Goal: Transaction & Acquisition: Purchase product/service

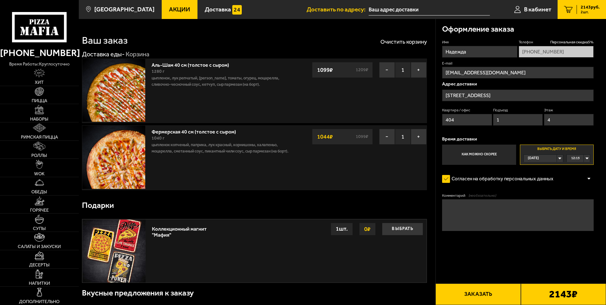
scroll to position [126, 0]
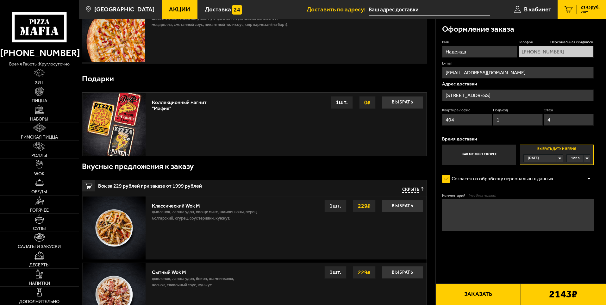
click at [557, 157] on div "[DATE]" at bounding box center [539, 158] width 33 height 7
click at [540, 190] on span "пт, 03.10" at bounding box center [535, 189] width 14 height 7
click at [578, 158] on span "00:00" at bounding box center [575, 158] width 9 height 7
click at [551, 158] on div "[DATE]" at bounding box center [539, 158] width 33 height 7
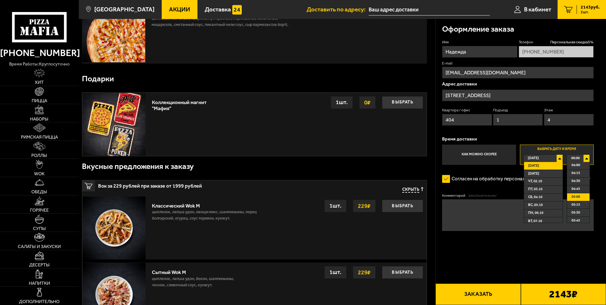
scroll to position [190, 0]
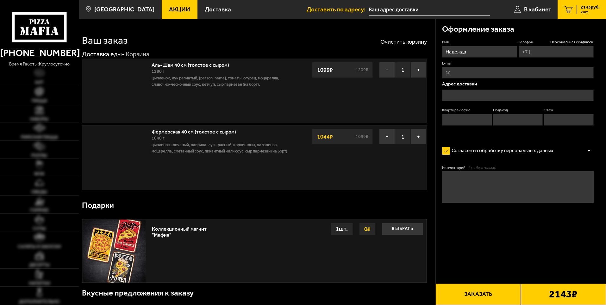
type input "[PHONE_NUMBER]"
type input "[STREET_ADDRESS]"
type input "404"
type input "1"
type input "4"
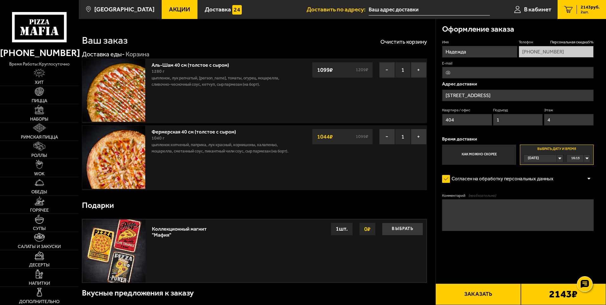
click at [553, 158] on div "[DATE]" at bounding box center [539, 158] width 33 height 7
click at [537, 188] on span "пт, 03.10" at bounding box center [535, 189] width 14 height 7
click at [581, 159] on div "00:00" at bounding box center [577, 158] width 23 height 7
click at [577, 180] on span "12:30" at bounding box center [575, 180] width 9 height 7
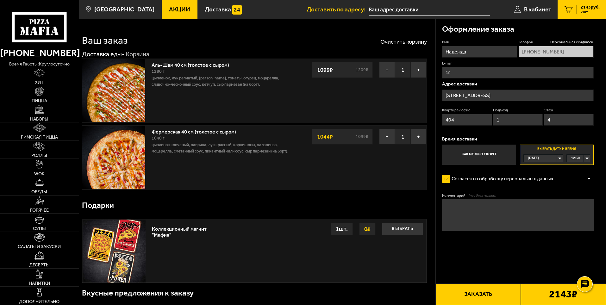
click at [551, 156] on div "[DATE]" at bounding box center [539, 158] width 33 height 7
click at [541, 189] on span "пт, 03.10" at bounding box center [535, 189] width 14 height 7
click at [541, 189] on form "Имя Надежда Телефон Персональная скидка 5 % +7 (981) 681-59-55 E-mail Адрес дос…" at bounding box center [517, 154] width 151 height 229
click at [557, 157] on div "[DATE]" at bounding box center [539, 158] width 33 height 7
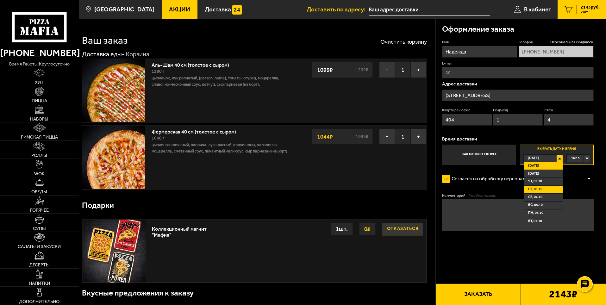
click at [538, 186] on li "пт, 03.10" at bounding box center [543, 190] width 39 height 8
click at [547, 156] on div "[DATE]" at bounding box center [539, 158] width 33 height 7
click at [533, 191] on span "пт, 03.10" at bounding box center [535, 189] width 14 height 7
click at [532, 191] on form "Имя Надежда Телефон Персональная скидка 5 % +7 (981) 681-59-55 E-mail Адрес дос…" at bounding box center [517, 154] width 151 height 229
click at [490, 159] on label "Как можно скорее" at bounding box center [479, 155] width 74 height 20
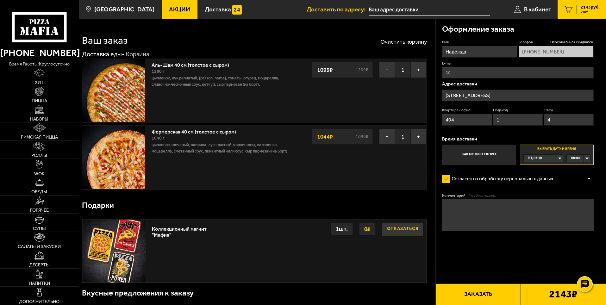
click at [0, 0] on input "Как можно скорее" at bounding box center [0, 0] width 0 height 0
click at [563, 148] on label "Выбрать дату и время Сегодня 15:45" at bounding box center [557, 155] width 74 height 20
click at [0, 0] on input "Выбрать дату и время Сегодня 15:45" at bounding box center [0, 0] width 0 height 0
click at [554, 158] on div "[DATE]" at bounding box center [539, 158] width 33 height 7
click at [541, 188] on span "пт, 03.10" at bounding box center [535, 189] width 14 height 7
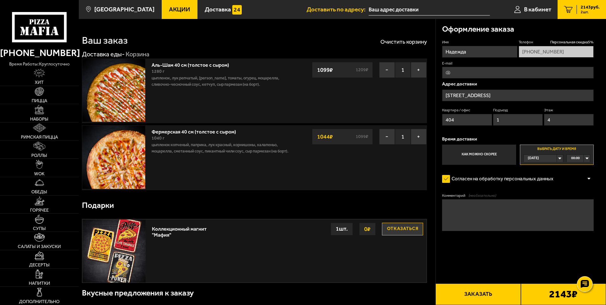
click at [551, 160] on div "[DATE]" at bounding box center [539, 158] width 33 height 7
click at [533, 185] on span "чт, 02.10" at bounding box center [535, 181] width 14 height 7
click at [548, 156] on div "чт, 02.10" at bounding box center [539, 158] width 33 height 7
click at [535, 187] on span "пт, 03.10" at bounding box center [535, 189] width 14 height 7
click at [577, 163] on label "Выбрать дату и время пт, 03.10 00:00" at bounding box center [557, 155] width 74 height 20
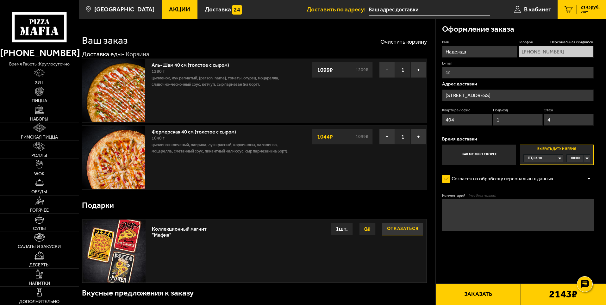
click at [575, 158] on span "00:00" at bounding box center [575, 158] width 9 height 7
click at [582, 187] on li "12:45" at bounding box center [578, 188] width 22 height 8
click at [549, 160] on div "[DATE]" at bounding box center [539, 158] width 33 height 7
click at [546, 157] on div "[DATE]" at bounding box center [539, 158] width 33 height 7
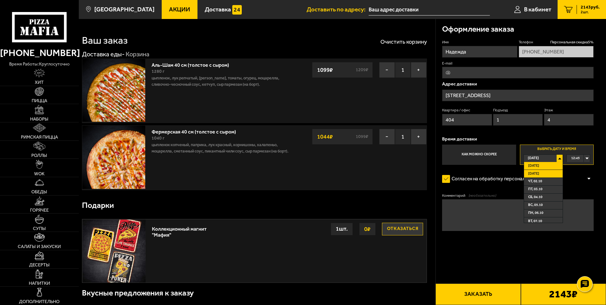
click at [536, 172] on span "[DATE]" at bounding box center [533, 173] width 11 height 7
click at [580, 159] on div "00:00" at bounding box center [577, 158] width 23 height 7
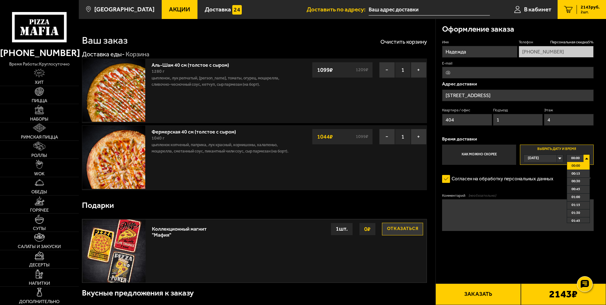
click at [544, 159] on div "[DATE]" at bounding box center [539, 158] width 33 height 7
click at [539, 178] on li "чт, 02.10" at bounding box center [543, 182] width 39 height 8
click at [575, 160] on span "00:00" at bounding box center [575, 158] width 9 height 7
click at [575, 155] on span "00:00" at bounding box center [575, 158] width 9 height 7
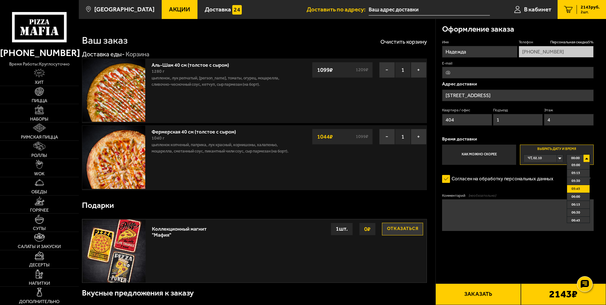
click at [578, 191] on span "05:45" at bounding box center [575, 188] width 9 height 7
click at [586, 159] on div "05:45" at bounding box center [577, 158] width 23 height 7
click at [581, 197] on li "15:00" at bounding box center [578, 196] width 22 height 8
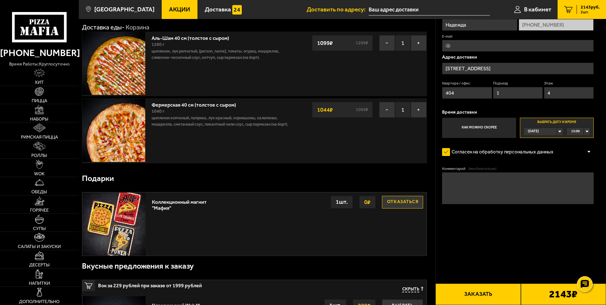
scroll to position [0, 0]
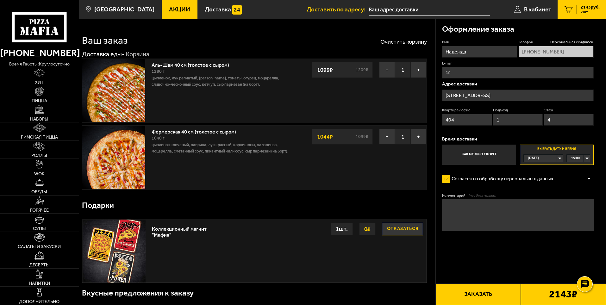
click at [46, 86] on link "Хит" at bounding box center [39, 77] width 79 height 18
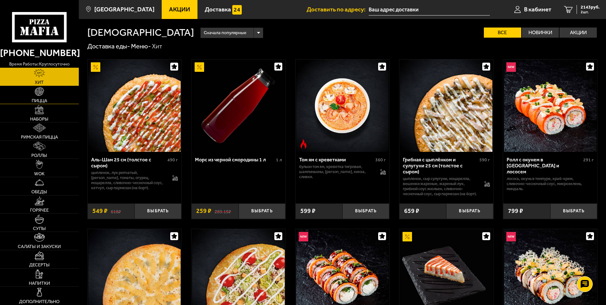
click at [46, 93] on link "Пицца" at bounding box center [39, 95] width 79 height 18
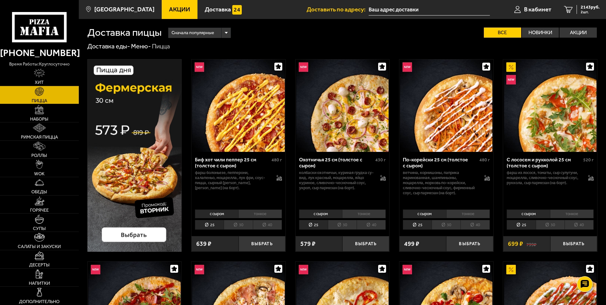
click at [275, 223] on li "40" at bounding box center [267, 225] width 29 height 10
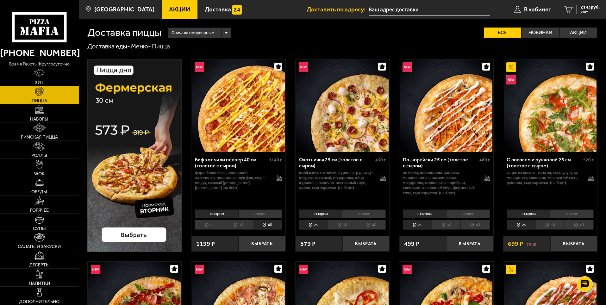
click at [373, 226] on li "40" at bounding box center [370, 225] width 29 height 10
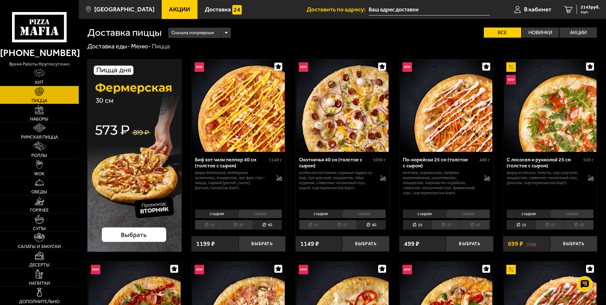
click at [476, 228] on li "40" at bounding box center [474, 225] width 29 height 10
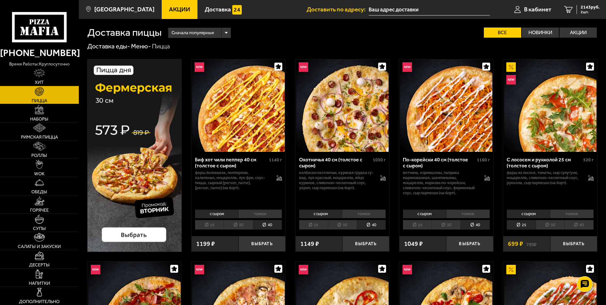
click at [584, 222] on li "40" at bounding box center [578, 225] width 29 height 10
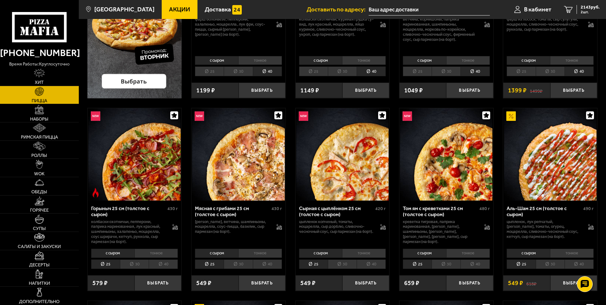
scroll to position [158, 0]
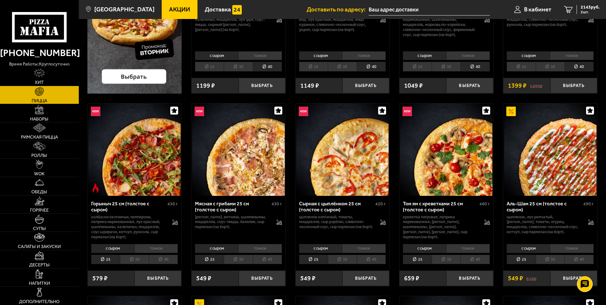
click at [161, 260] on li "40" at bounding box center [163, 260] width 29 height 10
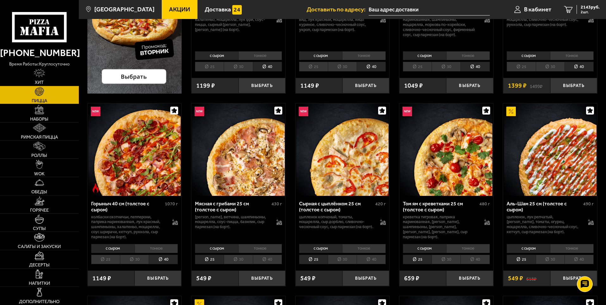
click at [268, 261] on li "40" at bounding box center [267, 260] width 29 height 10
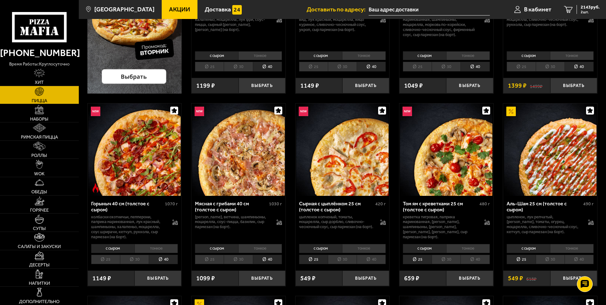
click at [363, 262] on li "40" at bounding box center [370, 260] width 29 height 10
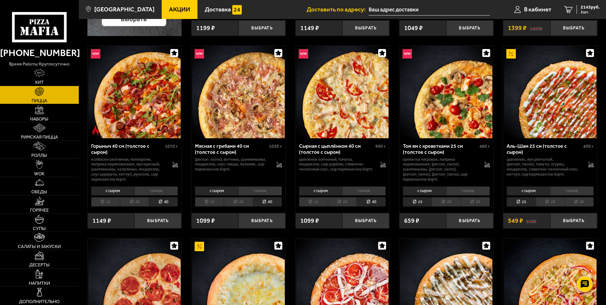
scroll to position [221, 0]
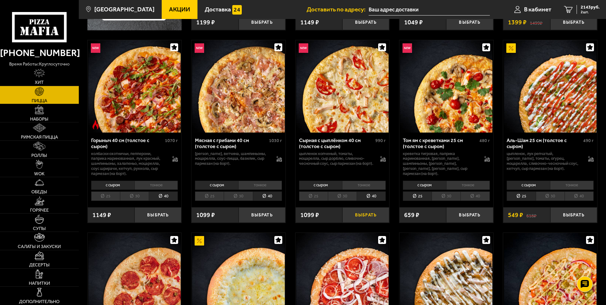
click at [361, 213] on button "Выбрать" at bounding box center [365, 214] width 47 height 15
click at [578, 198] on li "40" at bounding box center [578, 196] width 29 height 10
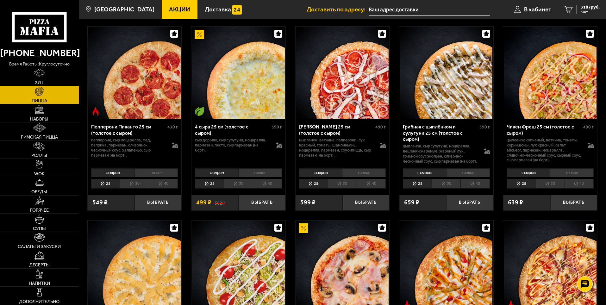
scroll to position [443, 0]
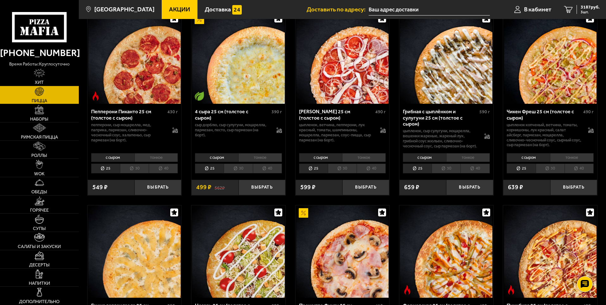
click at [267, 173] on li "40" at bounding box center [267, 168] width 29 height 10
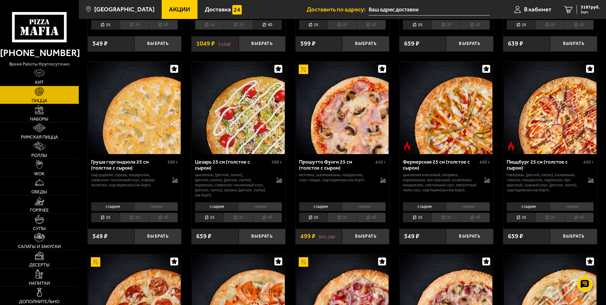
scroll to position [601, 0]
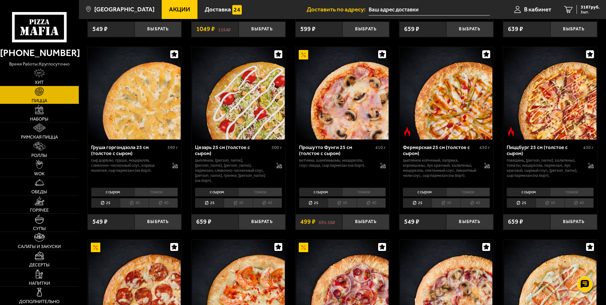
click at [381, 208] on li "40" at bounding box center [370, 203] width 29 height 10
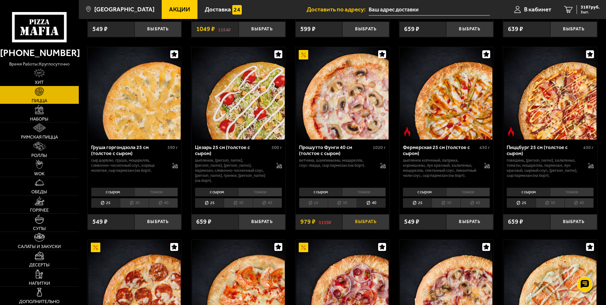
click at [374, 229] on button "Выбрать" at bounding box center [365, 221] width 47 height 15
click at [477, 208] on li "40" at bounding box center [474, 203] width 29 height 10
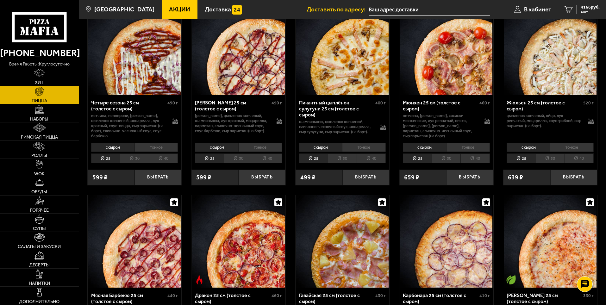
scroll to position [1012, 0]
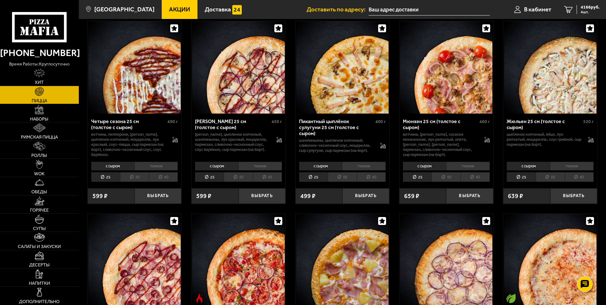
click at [371, 180] on li "40" at bounding box center [370, 177] width 29 height 10
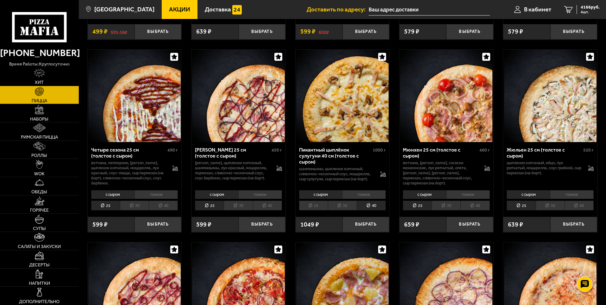
scroll to position [980, 0]
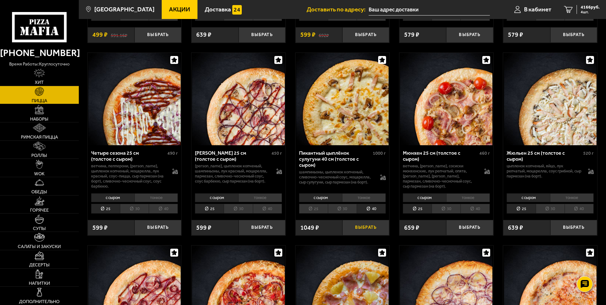
click at [362, 231] on button "Выбрать" at bounding box center [365, 227] width 47 height 15
click at [588, 8] on span "5163 руб." at bounding box center [589, 7] width 19 height 4
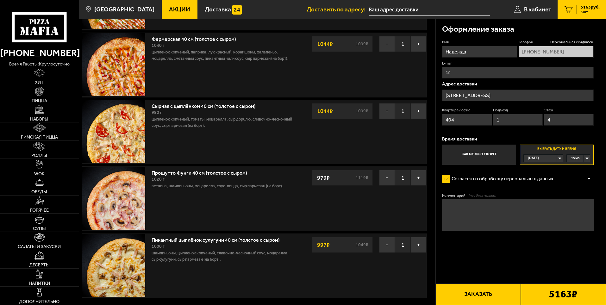
scroll to position [95, 0]
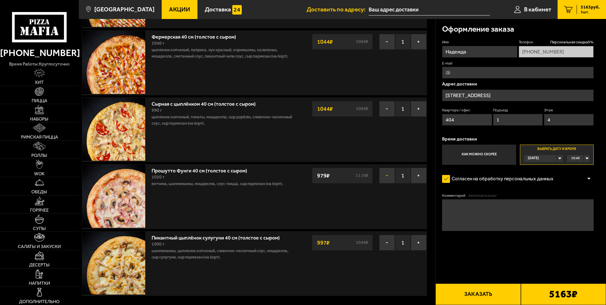
click at [387, 175] on button "−" at bounding box center [387, 176] width 16 height 16
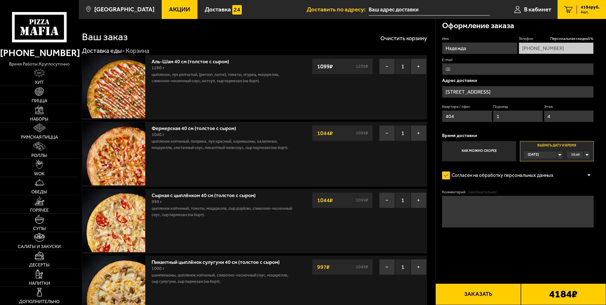
scroll to position [0, 0]
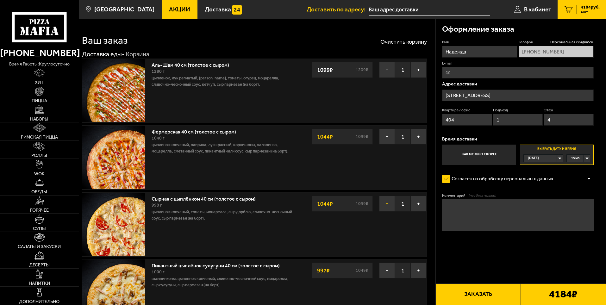
click at [381, 207] on button "−" at bounding box center [387, 204] width 16 height 16
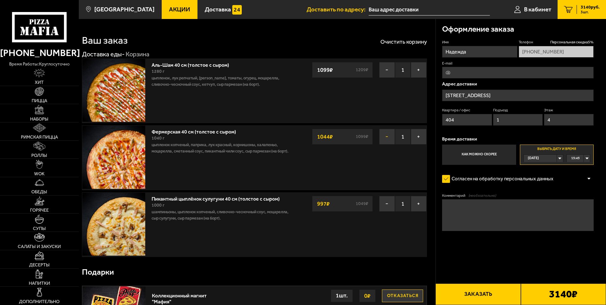
click at [388, 134] on button "−" at bounding box center [387, 137] width 16 height 16
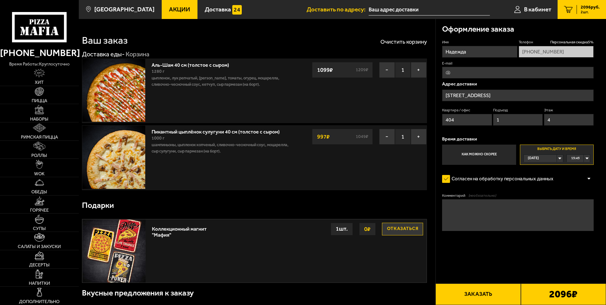
click at [553, 157] on div "[DATE]" at bounding box center [539, 158] width 33 height 7
click at [538, 189] on span "пт, 03.10" at bounding box center [535, 189] width 14 height 7
